Goal: Task Accomplishment & Management: Manage account settings

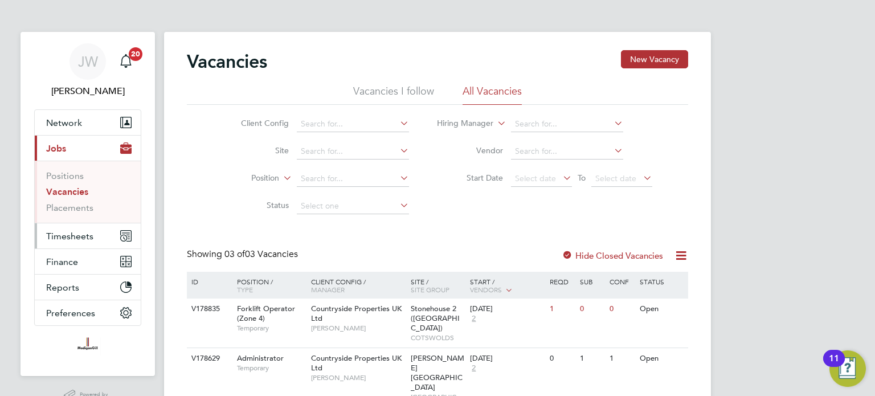
click at [73, 235] on span "Timesheets" at bounding box center [69, 236] width 47 height 11
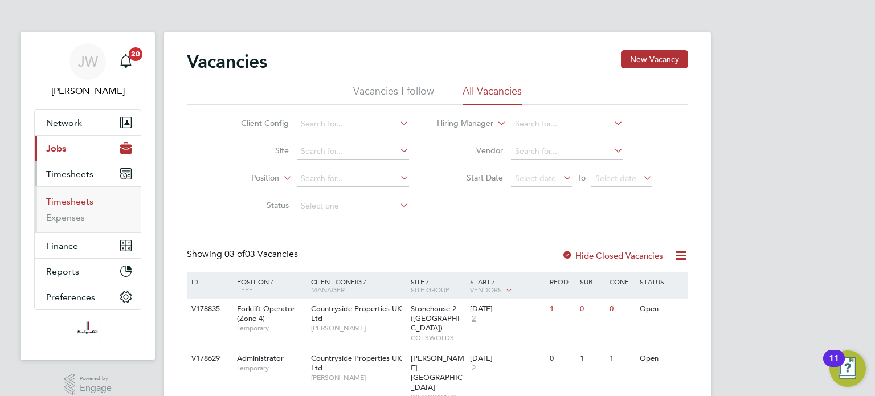
click at [87, 202] on link "Timesheets" at bounding box center [69, 201] width 47 height 11
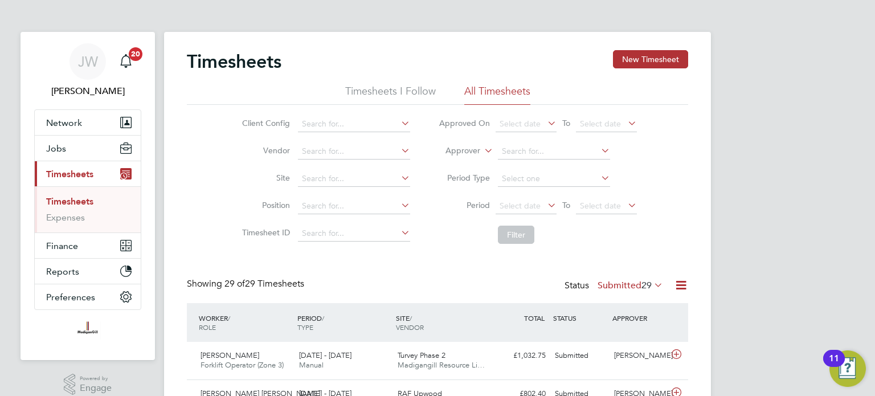
click at [374, 93] on li "Timesheets I Follow" at bounding box center [390, 94] width 91 height 21
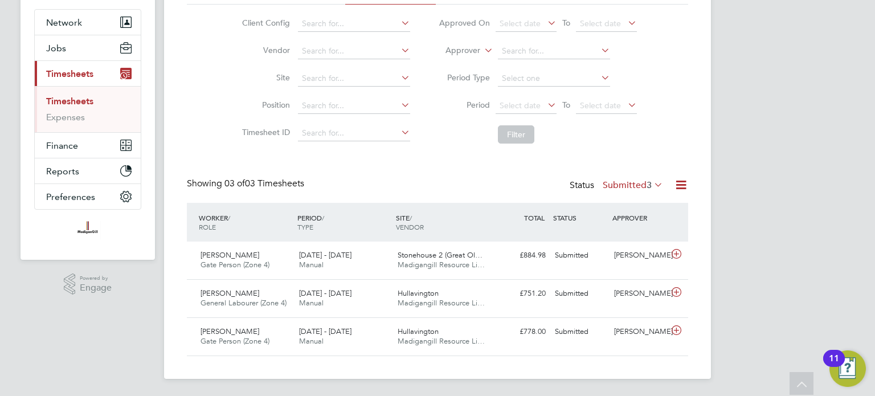
click at [517, 362] on div "Timesheets New Timesheet Timesheets I Follow All Timesheets Client Config Vendo…" at bounding box center [437, 155] width 547 height 447
click at [341, 294] on span "[DATE] - [DATE]" at bounding box center [325, 293] width 52 height 10
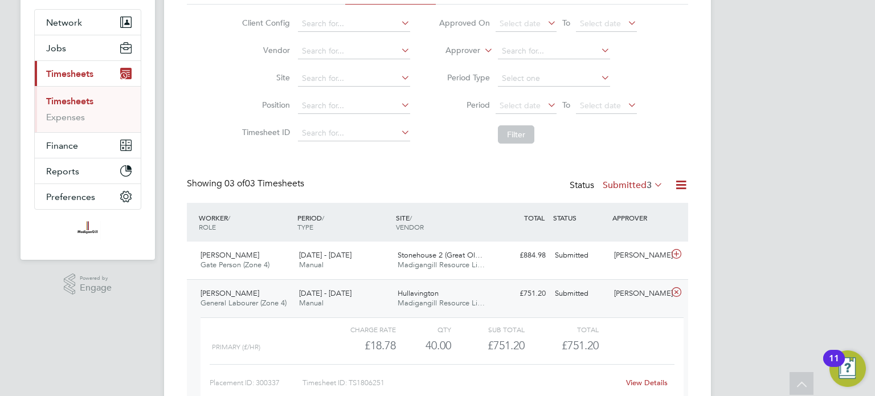
click at [675, 290] on icon at bounding box center [676, 292] width 14 height 9
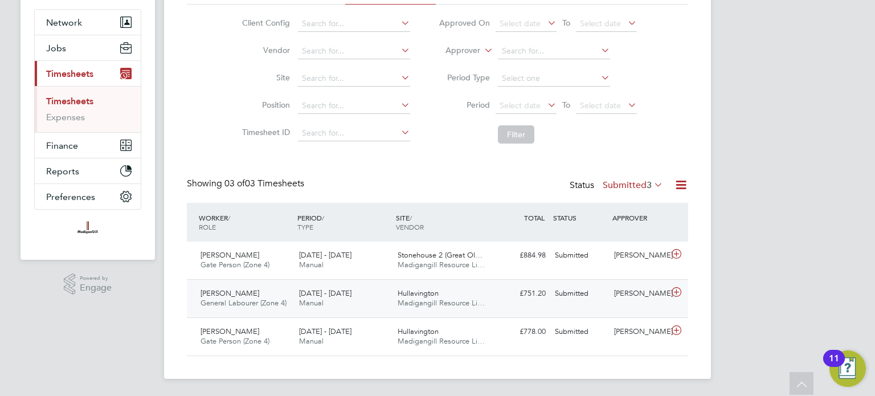
click at [435, 304] on span "Madigangill Resource Li…" at bounding box center [441, 303] width 87 height 10
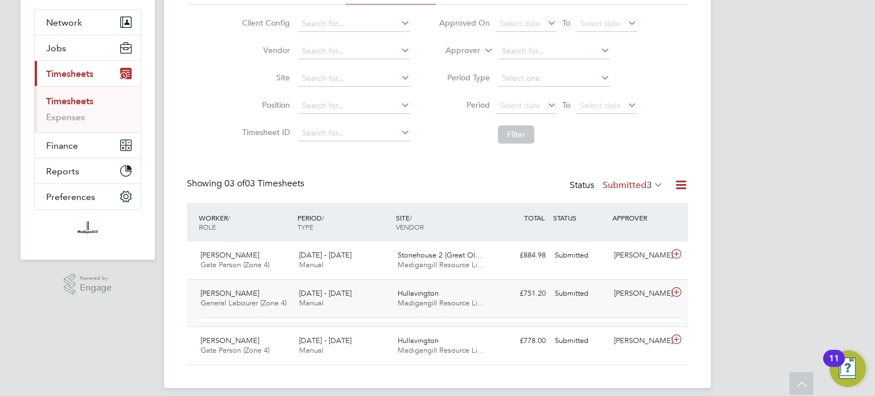
scroll to position [19, 110]
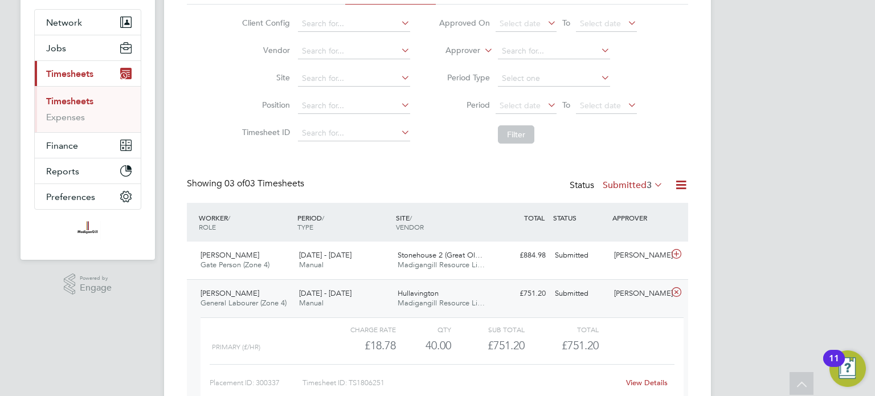
click at [435, 304] on span "Madigangill Resource Li…" at bounding box center [441, 303] width 87 height 10
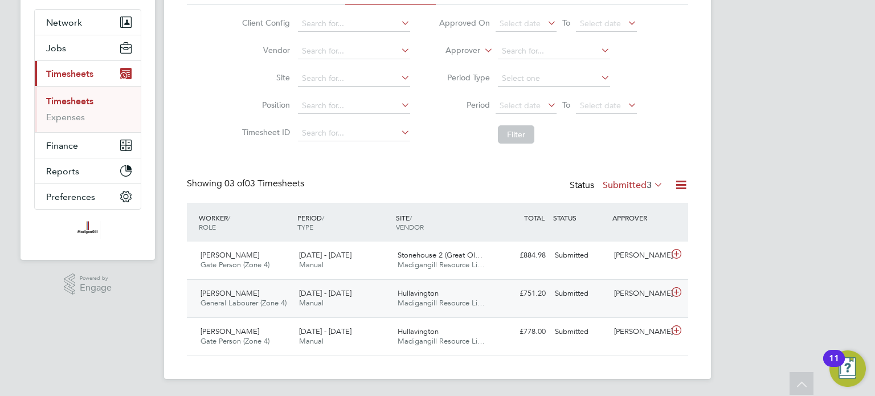
click at [561, 303] on div "[PERSON_NAME] General Labourer (Zone 4) [DATE] - [DATE] [DATE] - [DATE] Manual …" at bounding box center [437, 298] width 501 height 38
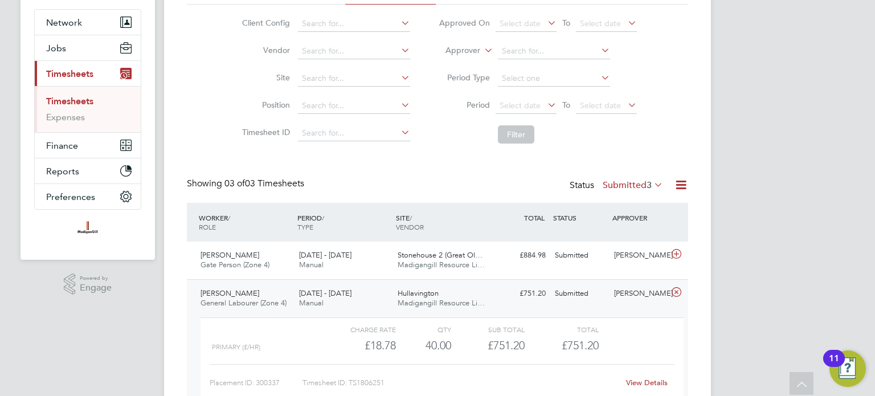
click at [650, 380] on link "View Details" at bounding box center [647, 383] width 42 height 10
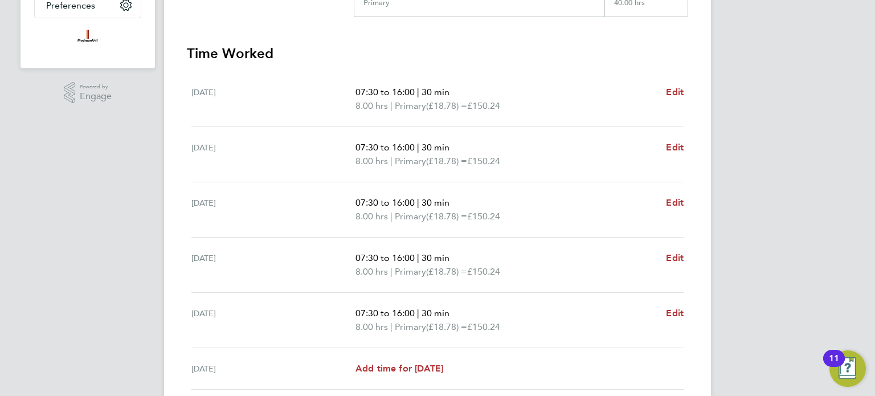
scroll to position [299, 0]
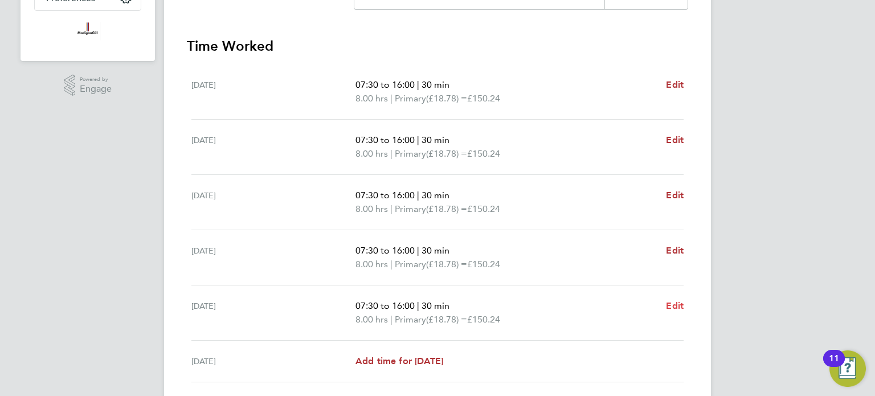
click at [670, 304] on span "Edit" at bounding box center [675, 305] width 18 height 11
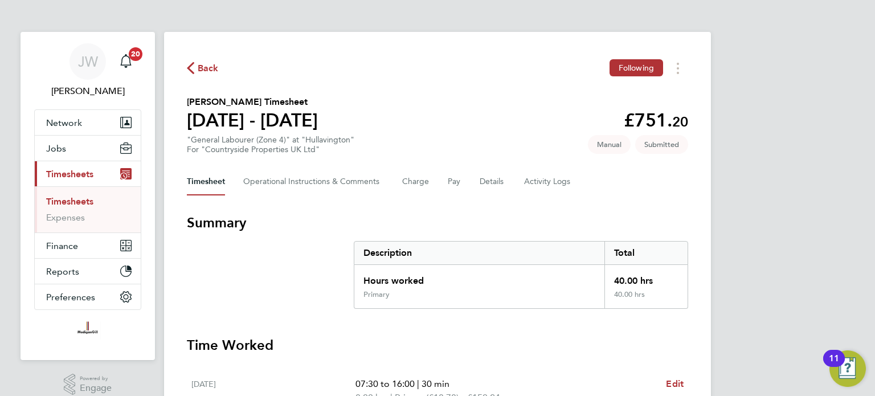
select select "30"
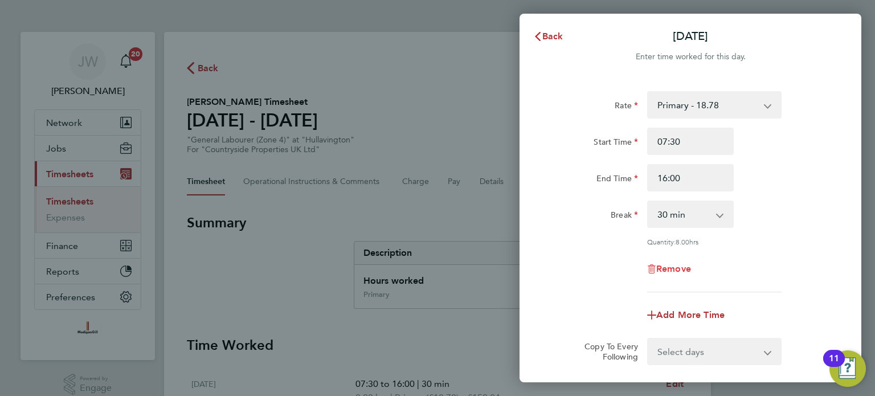
click at [666, 271] on span "Remove" at bounding box center [673, 268] width 35 height 11
select select "null"
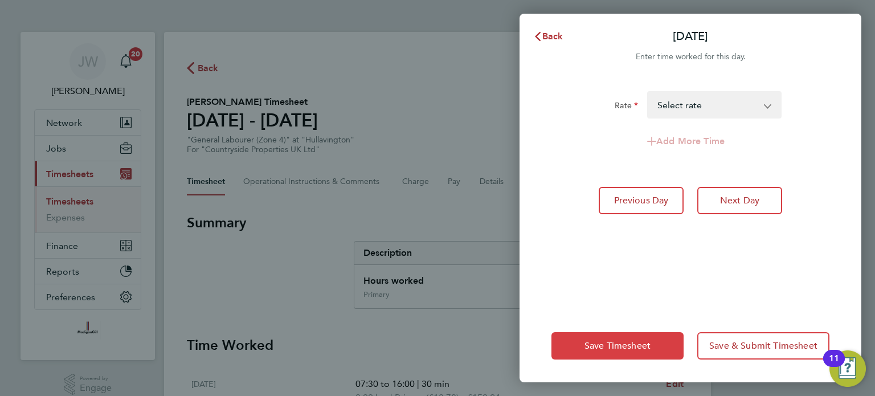
click at [632, 343] on span "Save Timesheet" at bounding box center [617, 345] width 66 height 11
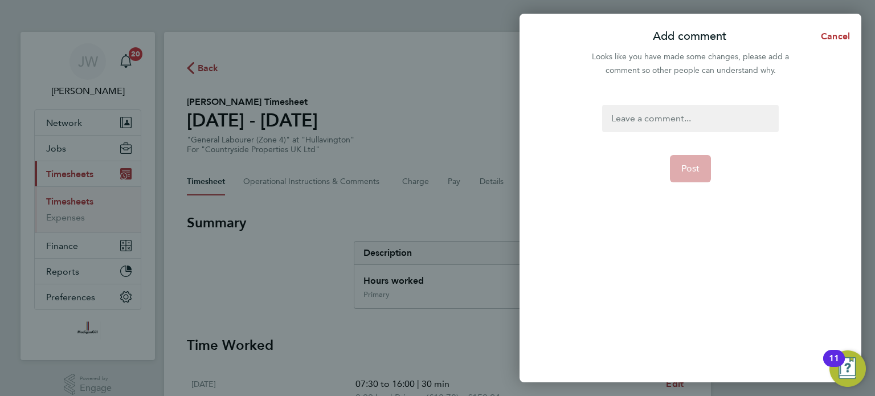
click at [721, 123] on div at bounding box center [690, 118] width 176 height 27
click at [839, 34] on span "Cancel" at bounding box center [833, 36] width 32 height 11
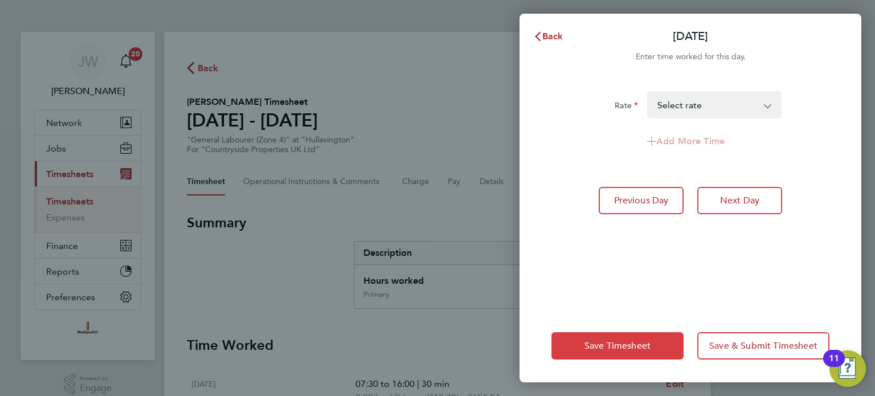
click at [640, 341] on span "Save Timesheet" at bounding box center [617, 345] width 66 height 11
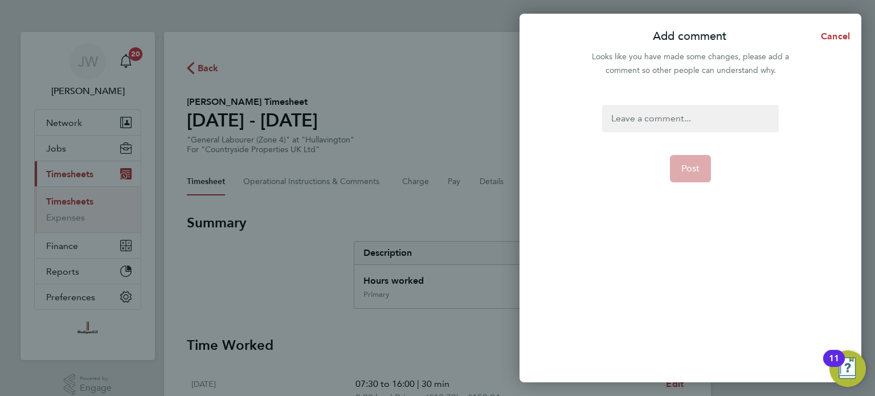
click at [686, 117] on div at bounding box center [690, 118] width 176 height 27
click at [616, 118] on div "was absent Friday" at bounding box center [690, 118] width 176 height 27
click at [693, 118] on div "Was absent Friday" at bounding box center [690, 118] width 176 height 27
click at [698, 185] on span "Post" at bounding box center [690, 182] width 19 height 11
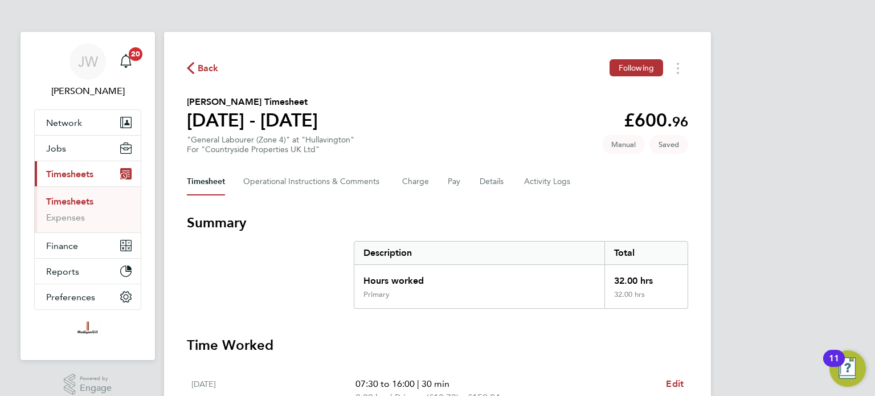
click at [79, 169] on span "Timesheets" at bounding box center [69, 174] width 47 height 11
